Goal: Check status

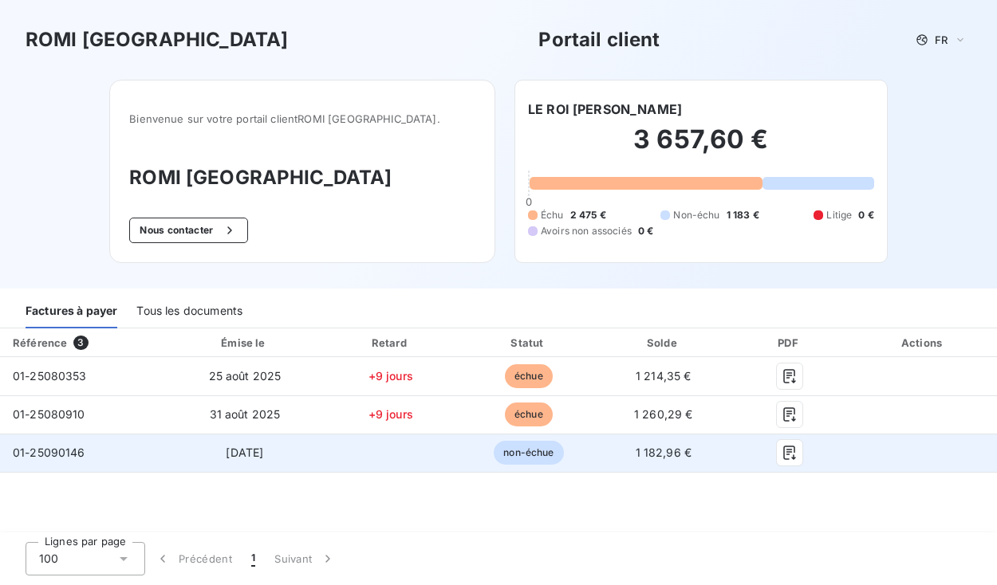
click at [53, 457] on span "01-25090146" at bounding box center [49, 453] width 73 height 14
click at [793, 447] on icon "button" at bounding box center [789, 453] width 12 height 14
